Goal: Task Accomplishment & Management: Manage account settings

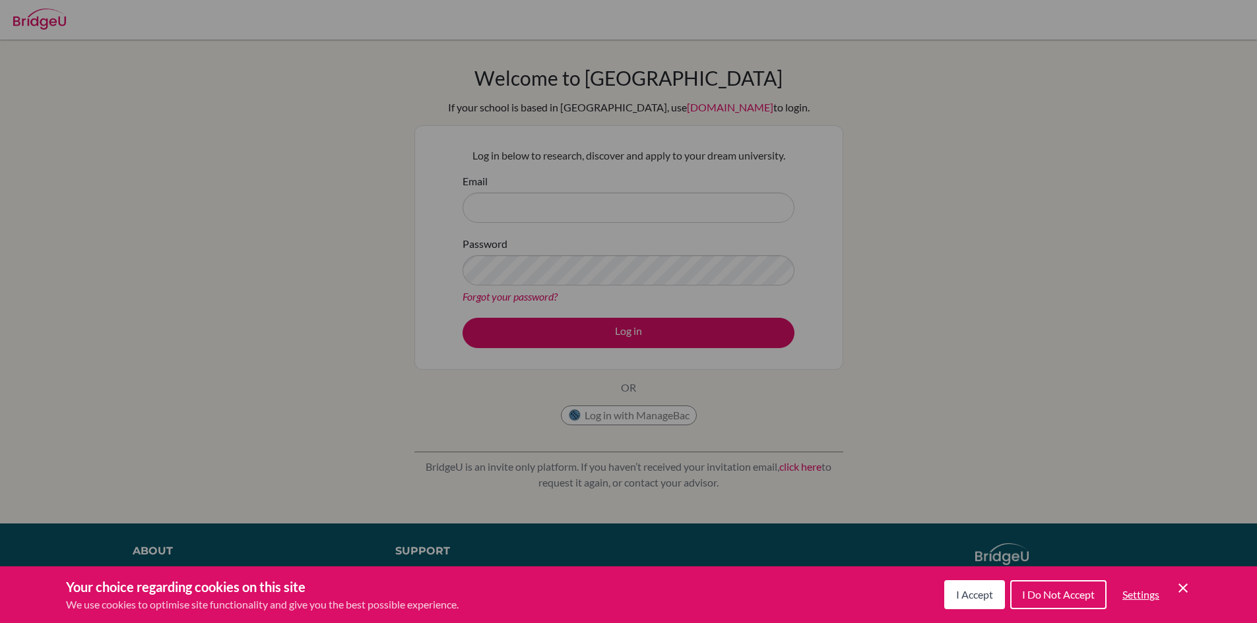
click at [1180, 585] on icon "Save and close" at bounding box center [1182, 588] width 9 height 9
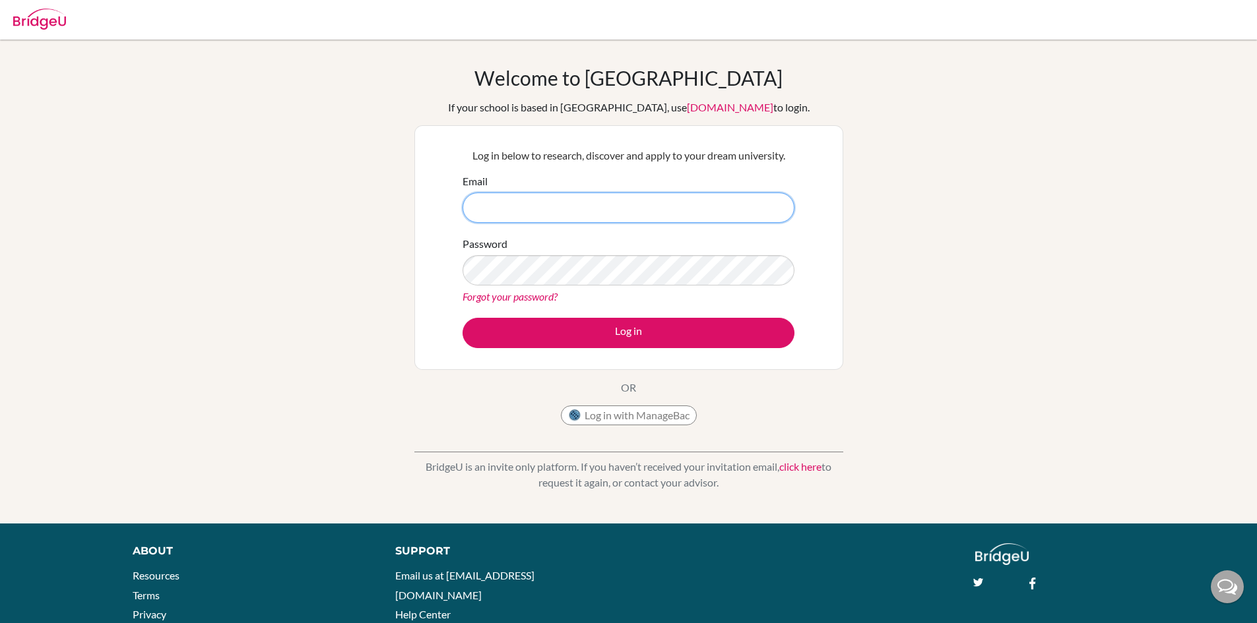
click at [543, 210] on input "Email" at bounding box center [629, 208] width 332 height 30
type input "[EMAIL_ADDRESS][DOMAIN_NAME]"
click at [463, 318] on button "Log in" at bounding box center [629, 333] width 332 height 30
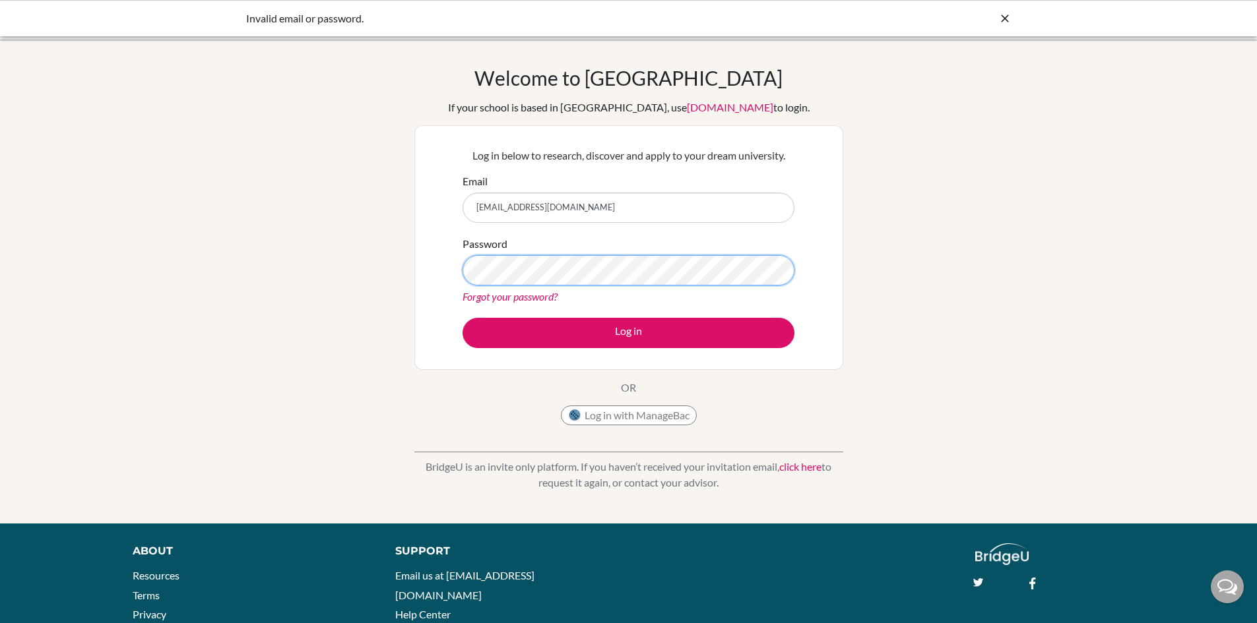
click at [463, 318] on button "Log in" at bounding box center [629, 333] width 332 height 30
click at [522, 292] on link "Forgot your password?" at bounding box center [510, 296] width 95 height 13
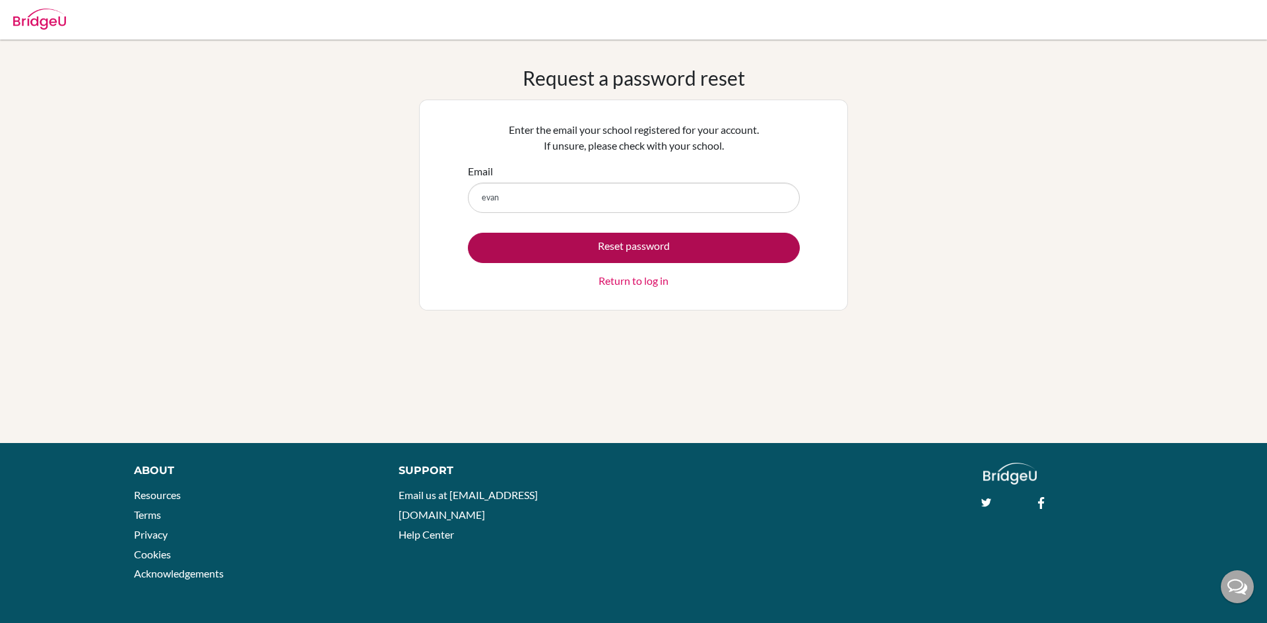
type input "[EMAIL_ADDRESS][DOMAIN_NAME]"
click at [604, 240] on button "Reset password" at bounding box center [634, 248] width 332 height 30
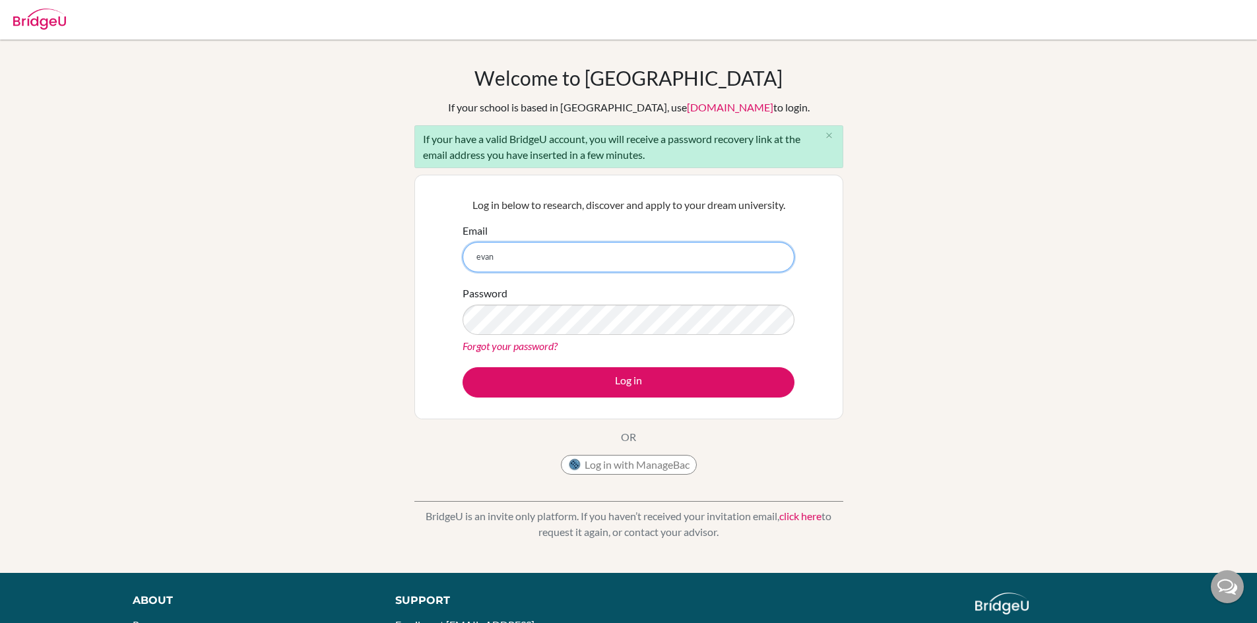
type input "evan@trins.org"
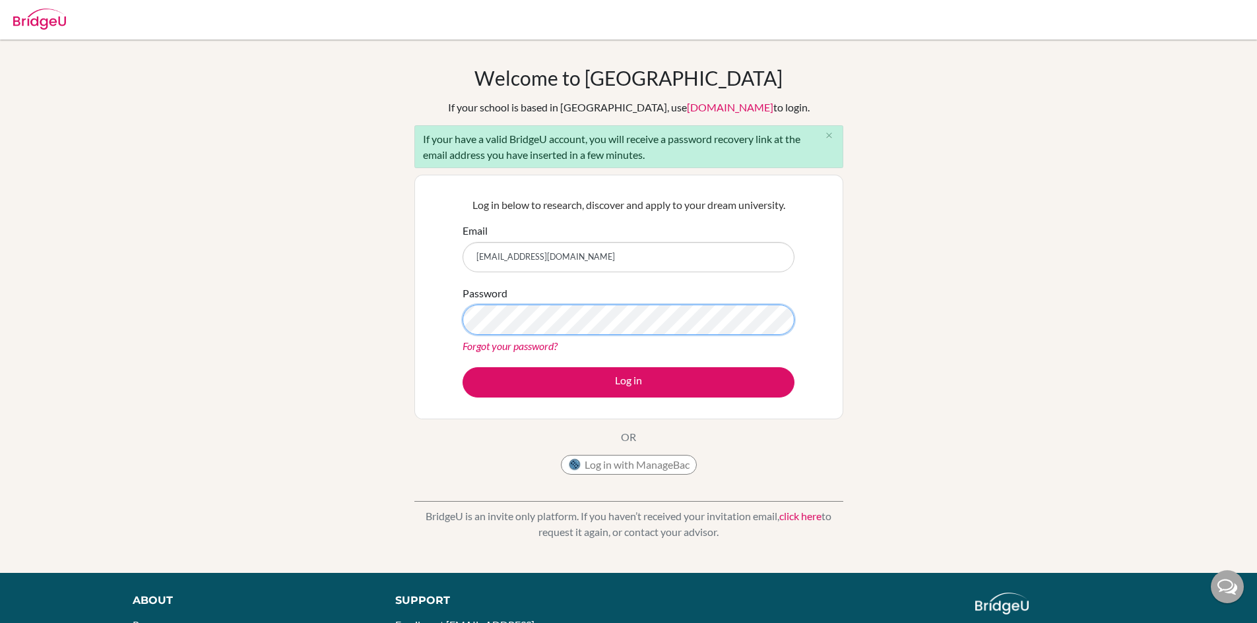
click at [463, 367] on button "Log in" at bounding box center [629, 382] width 332 height 30
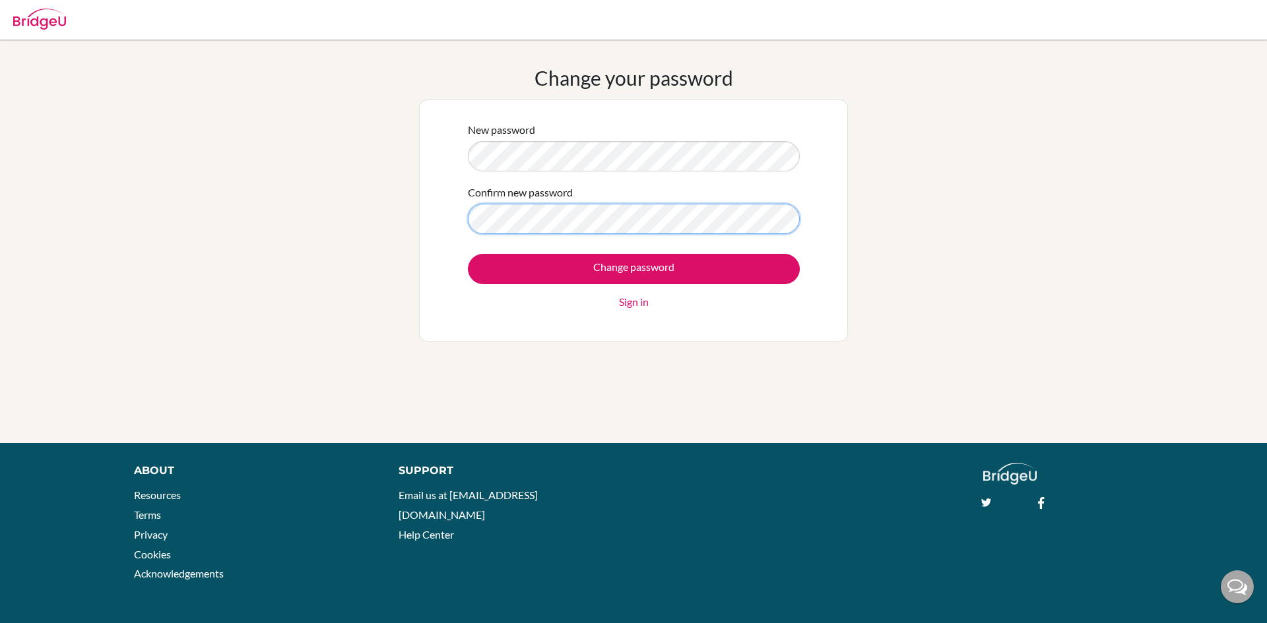
click at [468, 254] on input "Change password" at bounding box center [634, 269] width 332 height 30
